Goal: Task Accomplishment & Management: Complete application form

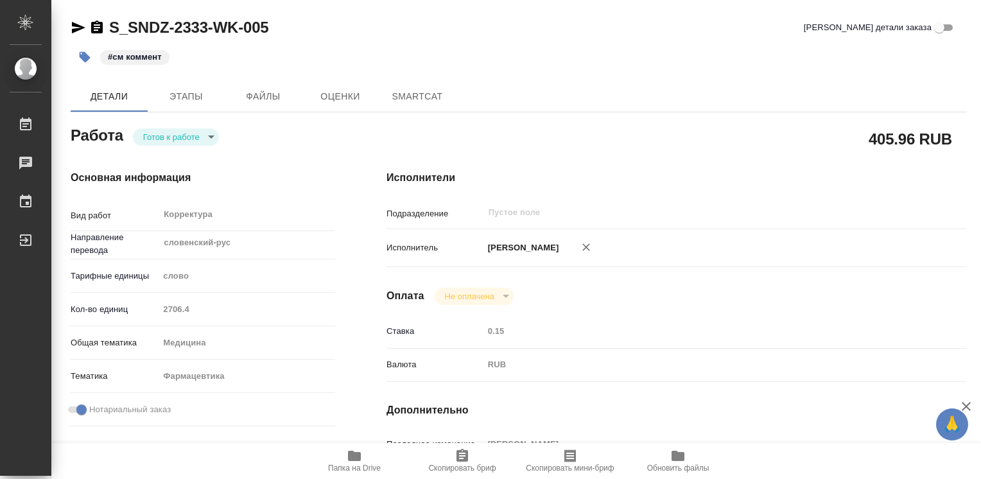
type textarea "x"
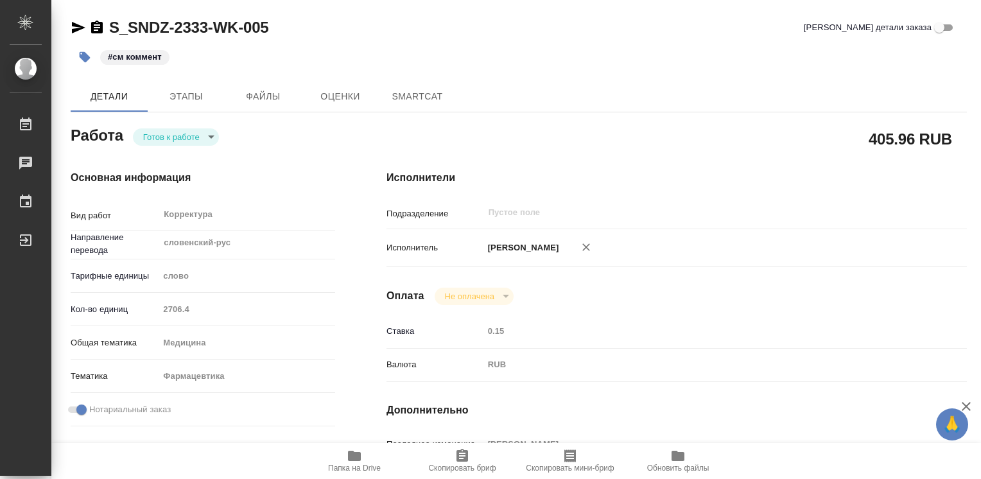
type textarea "x"
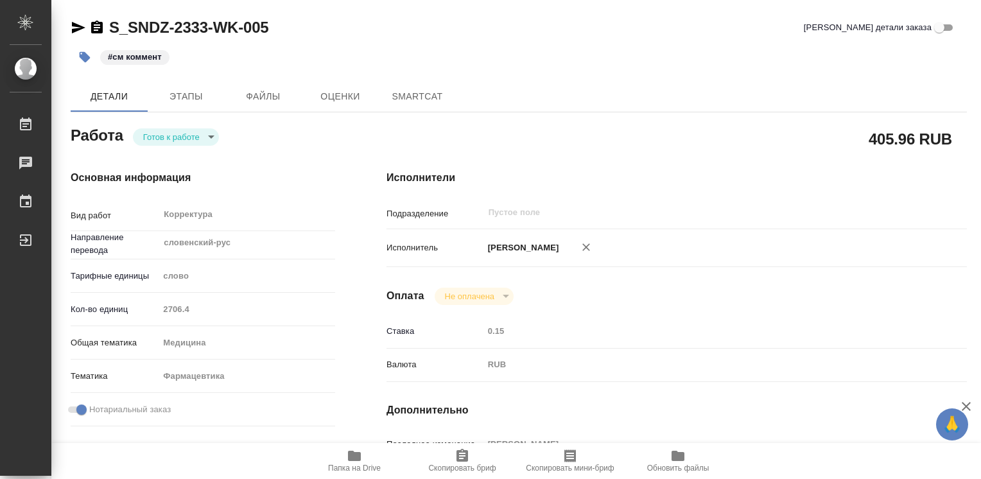
type textarea "x"
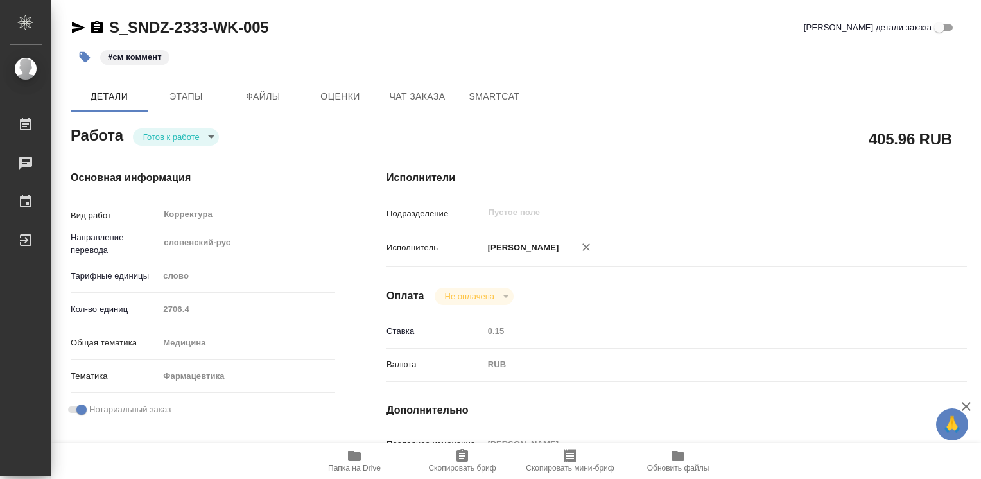
type textarea "x"
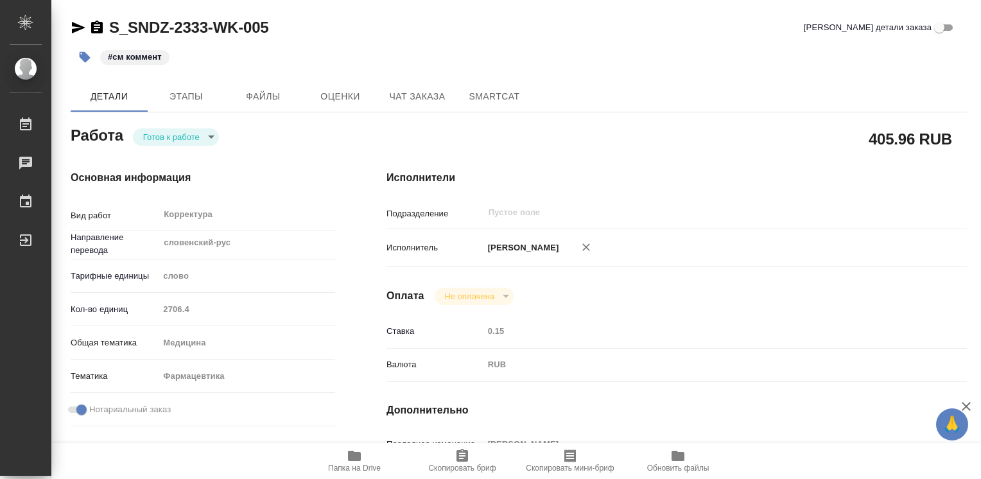
type textarea "x"
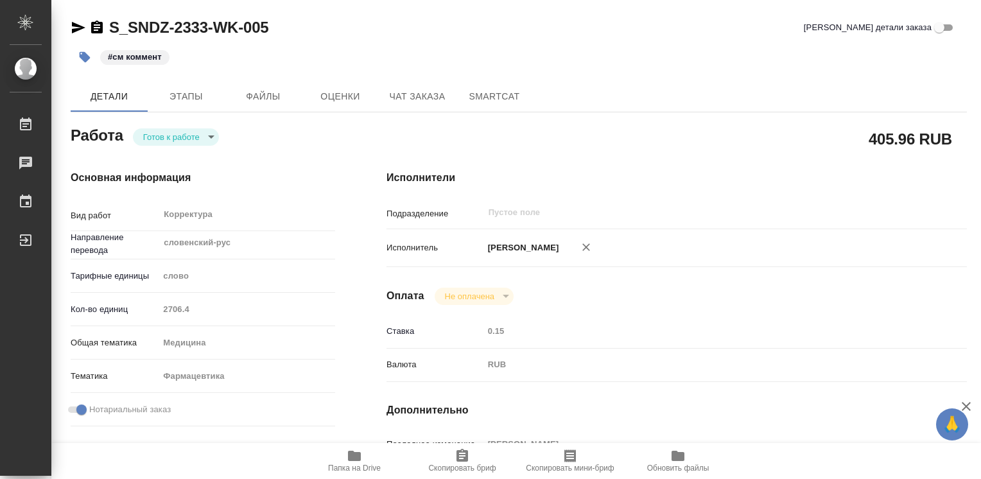
type textarea "x"
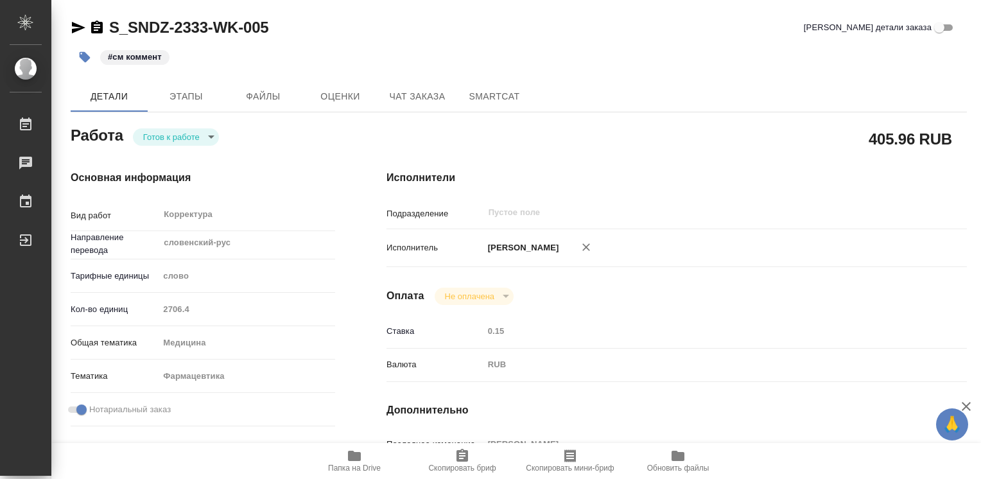
type textarea "x"
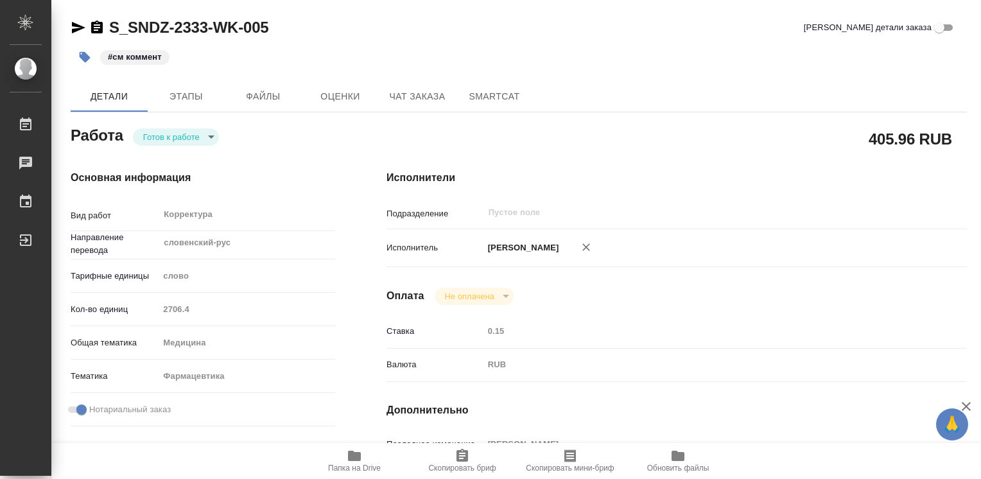
type textarea "x"
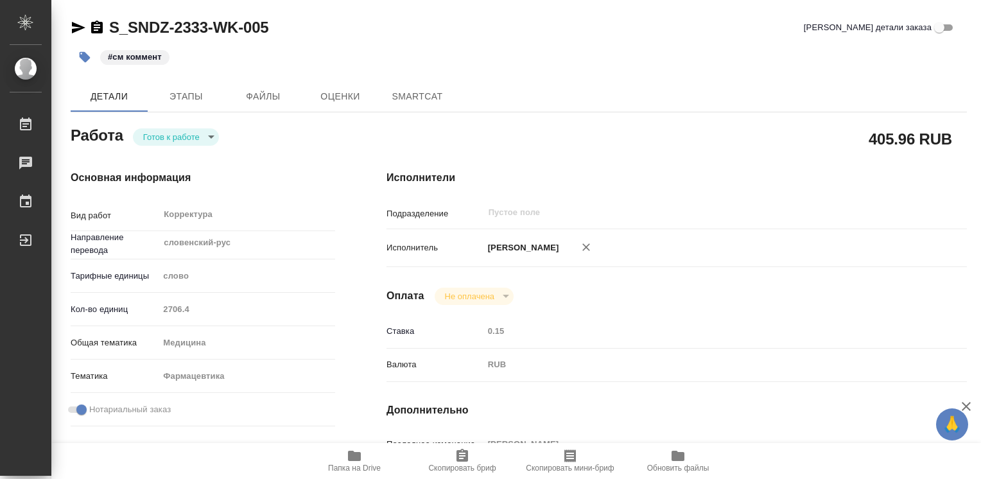
type textarea "x"
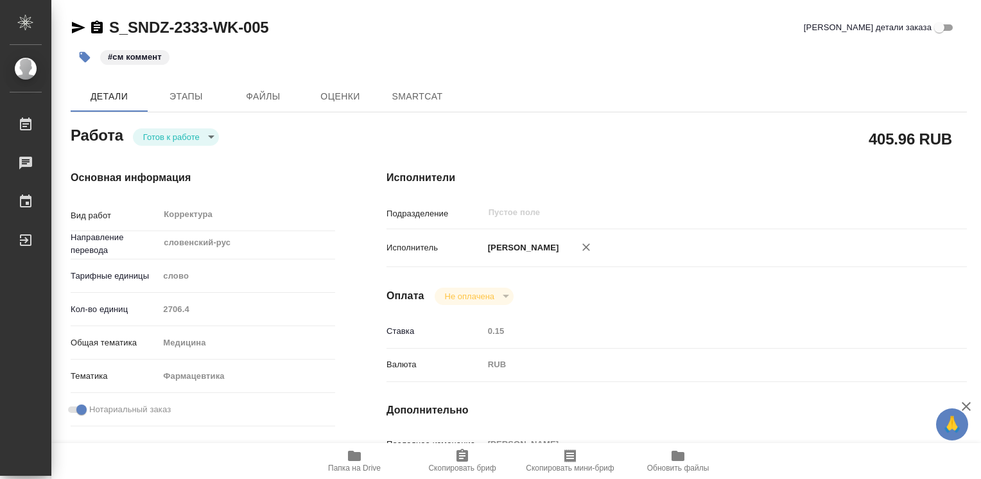
type textarea "x"
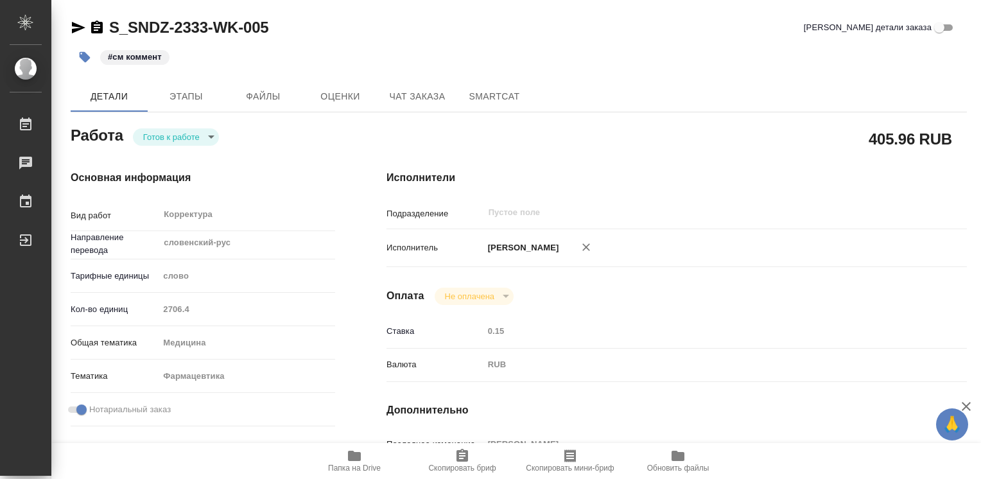
type textarea "x"
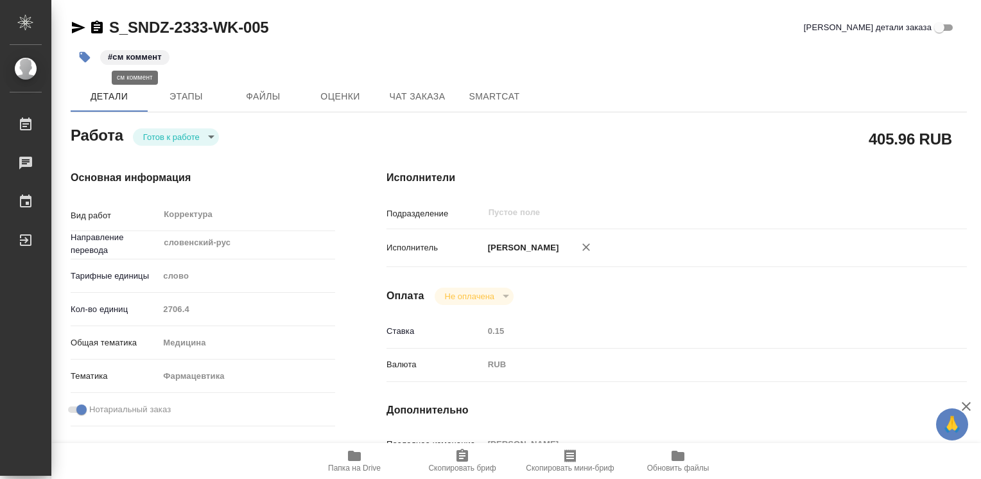
type textarea "x"
